Goal: Transaction & Acquisition: Book appointment/travel/reservation

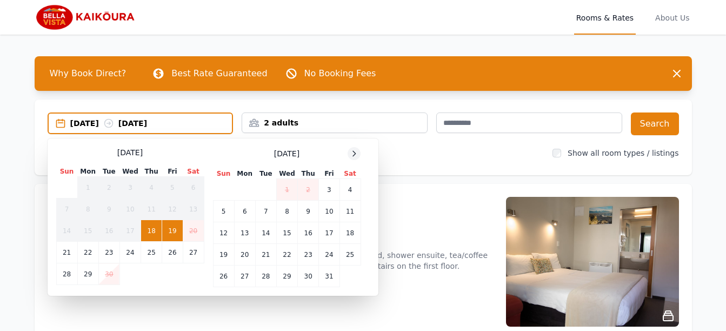
click at [354, 153] on icon at bounding box center [354, 153] width 9 height 9
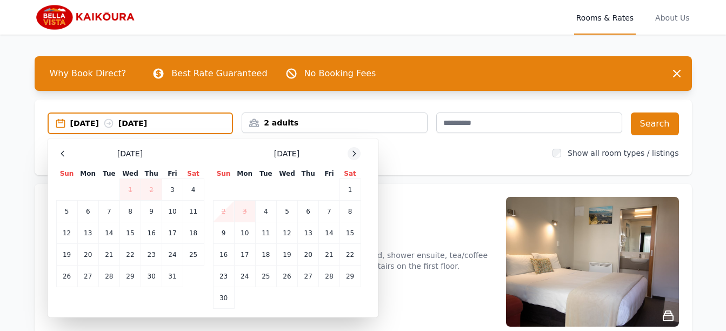
click at [354, 153] on icon at bounding box center [354, 153] width 9 height 9
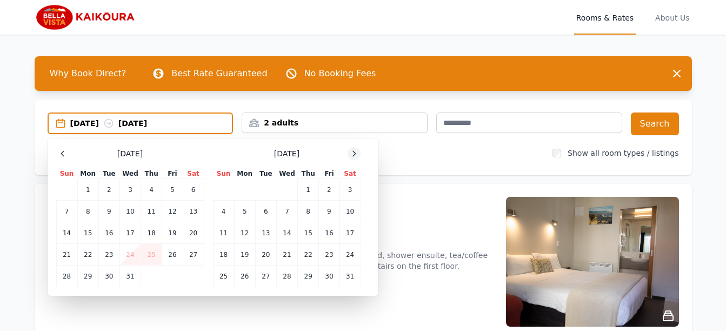
click at [354, 153] on icon at bounding box center [354, 153] width 9 height 9
click at [354, 152] on icon at bounding box center [354, 153] width 9 height 9
click at [353, 154] on icon at bounding box center [354, 153] width 9 height 9
click at [243, 230] on td "13" at bounding box center [244, 233] width 21 height 22
click at [274, 232] on td "14" at bounding box center [265, 233] width 21 height 22
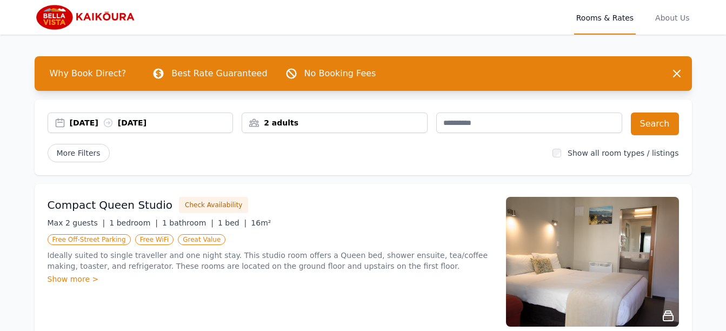
click at [114, 119] on icon at bounding box center [108, 122] width 11 height 11
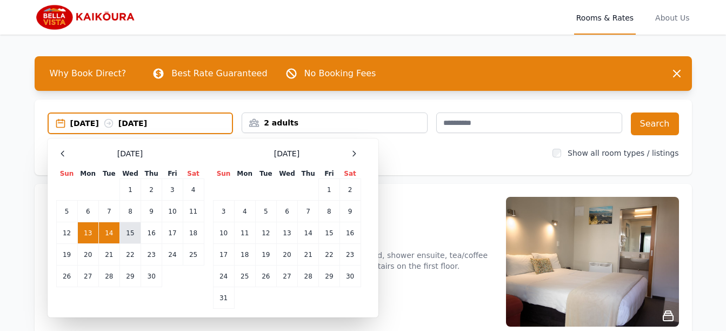
click at [127, 229] on td "15" at bounding box center [130, 233] width 21 height 22
click at [86, 232] on td "13" at bounding box center [87, 233] width 21 height 22
drag, startPoint x: 86, startPoint y: 232, endPoint x: 130, endPoint y: 234, distance: 44.4
click at [130, 234] on td "15" at bounding box center [130, 233] width 21 height 22
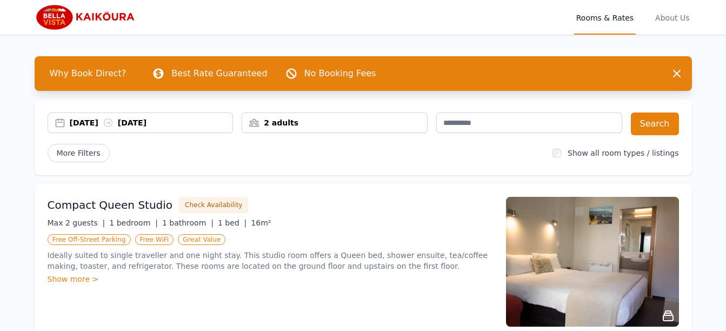
click at [309, 125] on div "2 adults" at bounding box center [334, 122] width 185 height 11
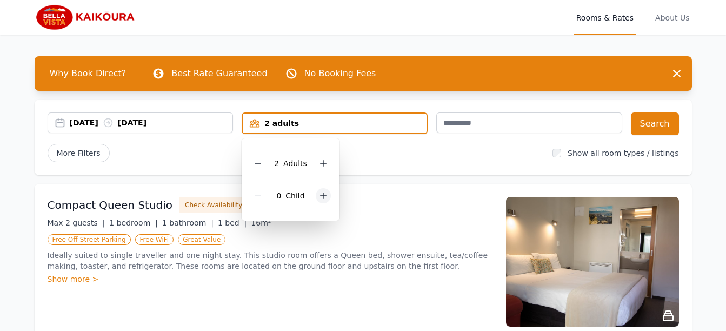
click at [321, 198] on icon at bounding box center [323, 195] width 9 height 9
click at [321, 198] on div "1 Child" at bounding box center [290, 196] width 81 height 32
click at [327, 194] on icon at bounding box center [331, 195] width 9 height 9
click at [483, 137] on div "[DATE] [DATE] 2 adults, 3 children 2 Adult s 3 Child ren Search More Filters Sh…" at bounding box center [364, 138] width 658 height 76
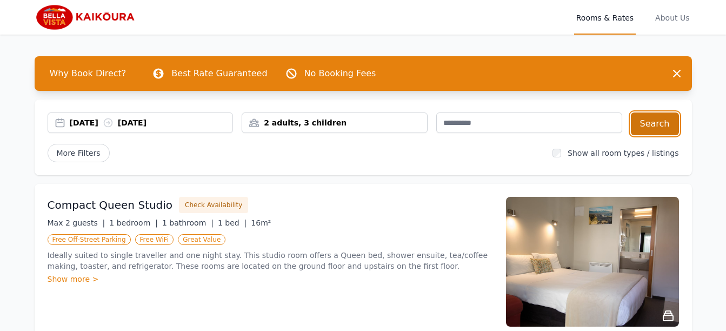
click at [649, 124] on button "Search" at bounding box center [655, 123] width 48 height 23
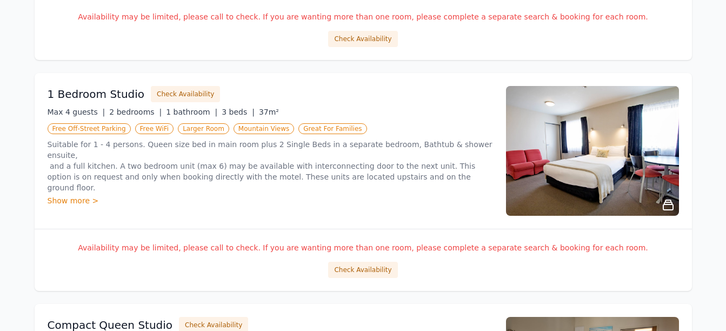
scroll to position [625, 0]
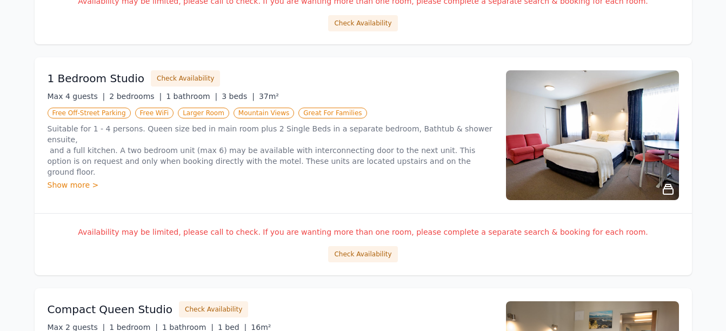
click at [81, 180] on div "Show more >" at bounding box center [271, 185] width 446 height 11
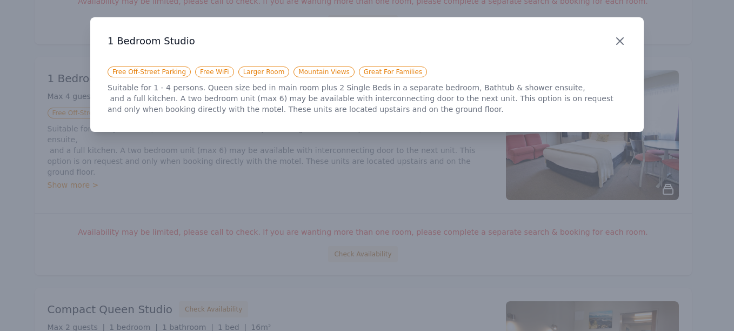
click at [619, 43] on icon "button" at bounding box center [620, 41] width 6 height 6
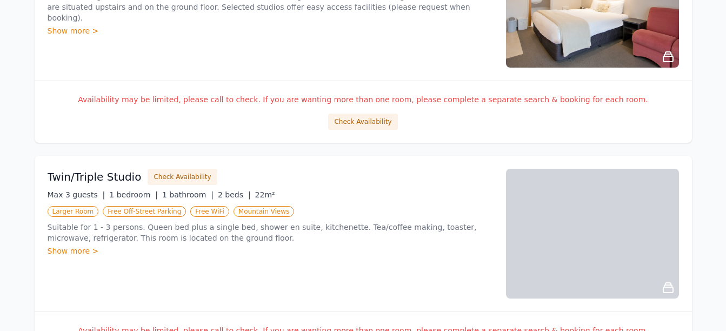
scroll to position [193, 0]
